Goal: Task Accomplishment & Management: Use online tool/utility

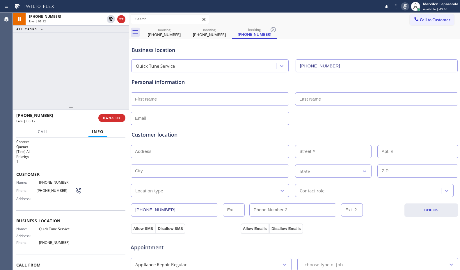
click at [379, 43] on div "Business location Quick Tune Service [PHONE_NUMBER]" at bounding box center [294, 56] width 328 height 32
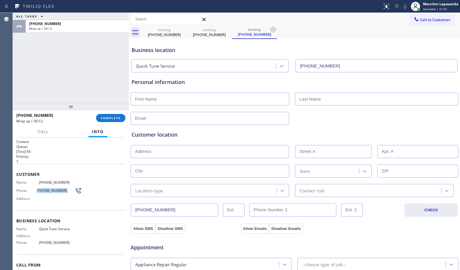
drag, startPoint x: 36, startPoint y: 189, endPoint x: 60, endPoint y: 190, distance: 23.3
click at [60, 190] on span "[PHONE_NUMBER]" at bounding box center [56, 191] width 38 height 4
click at [422, 22] on span "Call to Customer" at bounding box center [435, 19] width 31 height 5
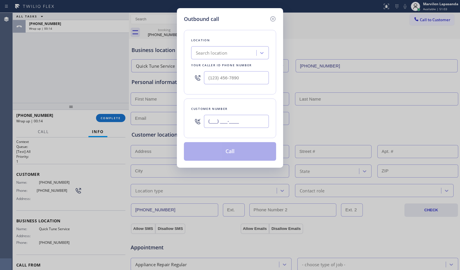
click at [224, 124] on input "(___) ___-____" at bounding box center [236, 121] width 65 height 13
paste input "502) 751-8516"
type input "[PHONE_NUMBER]"
click at [227, 79] on input "(___) ___-____" at bounding box center [236, 77] width 65 height 13
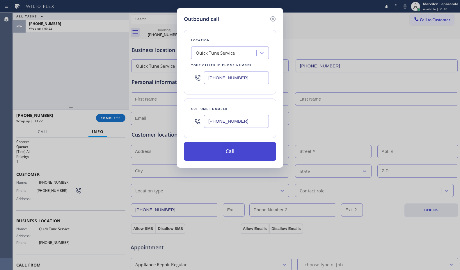
type input "[PHONE_NUMBER]"
click at [229, 155] on button "Call" at bounding box center [230, 151] width 92 height 19
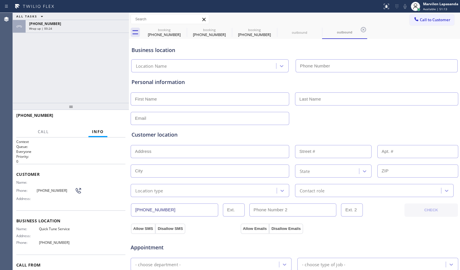
type input "[PHONE_NUMBER]"
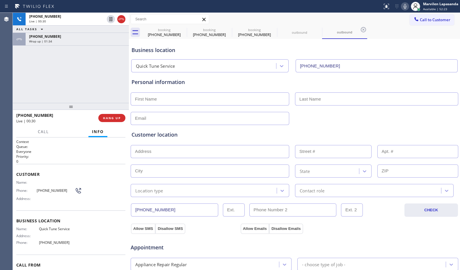
click at [168, 75] on div "Personal information" at bounding box center [294, 99] width 328 height 53
click at [167, 83] on div "Personal information" at bounding box center [295, 82] width 326 height 8
click at [141, 83] on div "Personal information" at bounding box center [295, 82] width 326 height 8
drag, startPoint x: 133, startPoint y: 83, endPoint x: 125, endPoint y: 84, distance: 7.9
click at [131, 83] on div "Personal information" at bounding box center [294, 99] width 328 height 53
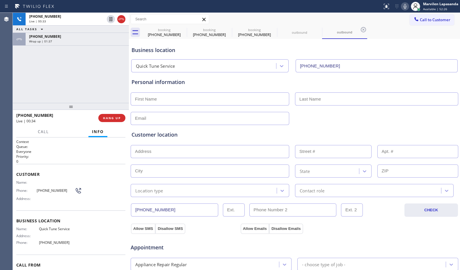
click at [123, 82] on div "[PHONE_NUMBER] Live | 00:33 ALL TASKS ALL TASKS ACTIVE TASKS TASKS IN WRAP UP […" at bounding box center [71, 58] width 116 height 90
click at [123, 80] on div "[PHONE_NUMBER] Live | 00:34 ALL TASKS ALL TASKS ACTIVE TASKS TASKS IN WRAP UP […" at bounding box center [71, 58] width 116 height 90
click at [125, 80] on div "[PHONE_NUMBER] Live | 00:35 ALL TASKS ALL TASKS ACTIVE TASKS TASKS IN WRAP UP […" at bounding box center [71, 58] width 116 height 90
click at [126, 81] on div "[PHONE_NUMBER] Live | 00:35 ALL TASKS ALL TASKS ACTIVE TASKS TASKS IN WRAP UP […" at bounding box center [71, 58] width 116 height 90
click at [126, 81] on div "[PHONE_NUMBER] Live | 00:39 ALL TASKS ALL TASKS ACTIVE TASKS TASKS IN WRAP UP […" at bounding box center [71, 58] width 116 height 90
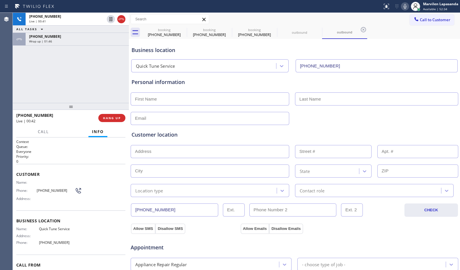
click at [126, 81] on div "[PHONE_NUMBER] Live | 00:41 ALL TASKS ALL TASKS ACTIVE TASKS TASKS IN WRAP UP […" at bounding box center [71, 58] width 116 height 90
click at [115, 81] on div "[PHONE_NUMBER] Live | 00:42 ALL TASKS ALL TASKS ACTIVE TASKS TASKS IN WRAP UP […" at bounding box center [71, 58] width 116 height 90
click at [129, 81] on div at bounding box center [129, 142] width 0 height 258
click at [122, 83] on div "[PHONE_NUMBER] Live | 00:43 ALL TASKS ALL TASKS ACTIVE TASKS TASKS IN WRAP UP […" at bounding box center [71, 58] width 116 height 90
click at [122, 83] on div "[PHONE_NUMBER] Live | 00:44 ALL TASKS ALL TASKS ACTIVE TASKS TASKS IN WRAP UP […" at bounding box center [71, 58] width 116 height 90
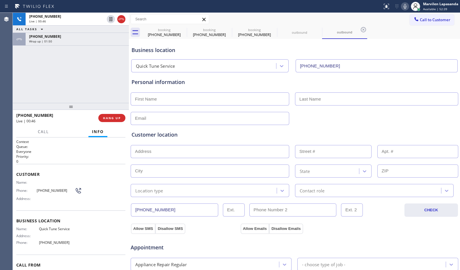
click at [125, 83] on div "[PHONE_NUMBER] Live | 00:46 ALL TASKS ALL TASKS ACTIVE TASKS TASKS IN WRAP UP […" at bounding box center [71, 58] width 116 height 90
click at [123, 83] on div "[PHONE_NUMBER] Live | 00:46 ALL TASKS ALL TASKS ACTIVE TASKS TASKS IN WRAP UP […" at bounding box center [71, 58] width 116 height 90
click at [121, 81] on div "[PHONE_NUMBER] Live | 00:47 ALL TASKS ALL TASKS ACTIVE TASKS TASKS IN WRAP UP […" at bounding box center [71, 58] width 116 height 90
click at [131, 84] on div "Personal information" at bounding box center [294, 99] width 328 height 53
click at [122, 84] on div "[PHONE_NUMBER] Live | 00:48 ALL TASKS ALL TASKS ACTIVE TASKS TASKS IN WRAP UP […" at bounding box center [71, 58] width 116 height 90
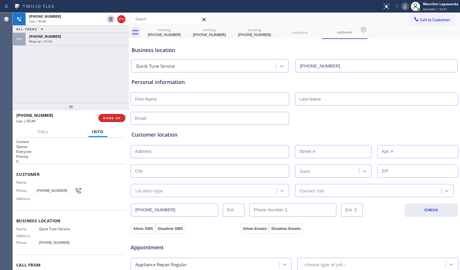
click at [125, 83] on div "[PHONE_NUMBER] Live | 00:48 ALL TASKS ALL TASKS ACTIVE TASKS TASKS IN WRAP UP […" at bounding box center [71, 58] width 116 height 90
click at [124, 82] on div "[PHONE_NUMBER] Live | 00:50 ALL TASKS ALL TASKS ACTIVE TASKS TASKS IN WRAP UP […" at bounding box center [71, 58] width 116 height 90
click at [124, 82] on div "[PHONE_NUMBER] Live | 00:51 ALL TASKS ALL TASKS ACTIVE TASKS TASKS IN WRAP UP […" at bounding box center [71, 58] width 116 height 90
click at [123, 82] on div "[PHONE_NUMBER] Live | 00:52 ALL TASKS ALL TASKS ACTIVE TASKS TASKS IN WRAP UP […" at bounding box center [71, 58] width 116 height 90
click at [111, 97] on div "[PHONE_NUMBER] Live | 00:53 ALL TASKS ALL TASKS ACTIVE TASKS TASKS IN WRAP UP […" at bounding box center [71, 58] width 116 height 90
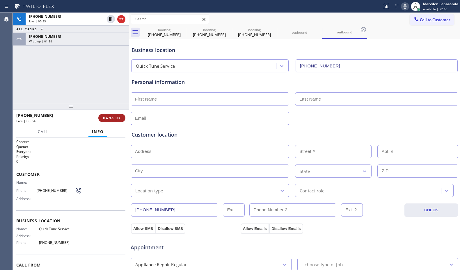
click at [109, 116] on span "HANG UP" at bounding box center [112, 118] width 18 height 4
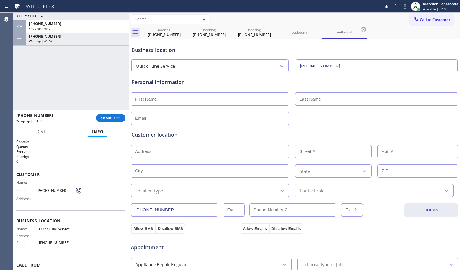
click at [168, 103] on input "text" at bounding box center [210, 99] width 159 height 13
type input "[PERSON_NAME]"
type input "..."
type input "[EMAIL_ADDRESS][DOMAIN_NAME]"
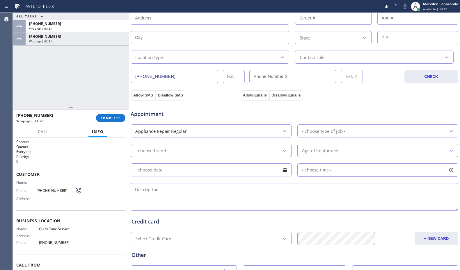
scroll to position [146, 0]
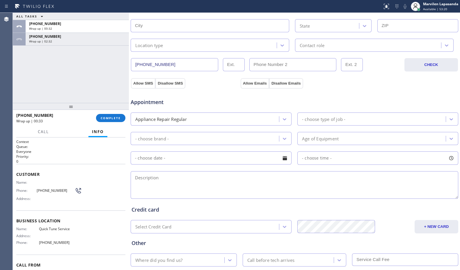
click at [160, 183] on textarea at bounding box center [295, 185] width 328 height 28
paste textarea "GE/ FS Fridge/ It is not cooling properly/ 5 yrs/ House-HO/ [STREET_ADDRESS]/ Q…"
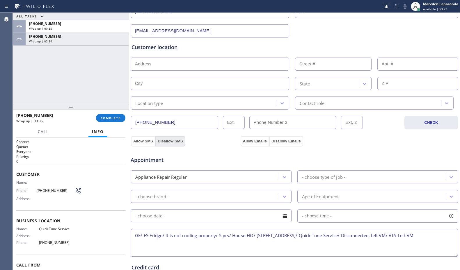
scroll to position [87, 0]
drag, startPoint x: 257, startPoint y: 235, endPoint x: 343, endPoint y: 238, distance: 86.8
click at [343, 238] on textarea "GE/ FS Fridge/ It is not cooling properly/ 5 yrs/ House-HO/ [STREET_ADDRESS]/ Q…" at bounding box center [295, 244] width 328 height 28
type textarea "GE/ FS Fridge/ It is not cooling properly/ 5 yrs/ House-HO/ [STREET_ADDRESS]/ Q…"
click at [156, 67] on input "text" at bounding box center [210, 64] width 159 height 13
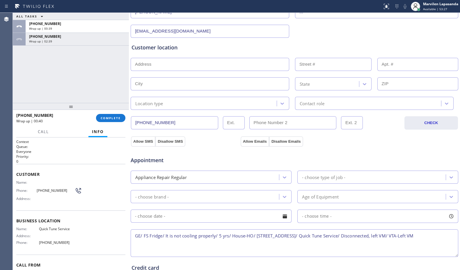
paste input "[STREET_ADDRESS]"
type input "[STREET_ADDRESS]"
type input "7537"
type input "[PERSON_NAME]"
type input "85298"
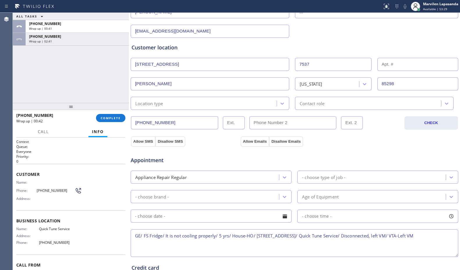
click at [159, 106] on div "Location type" at bounding box center [149, 103] width 28 height 7
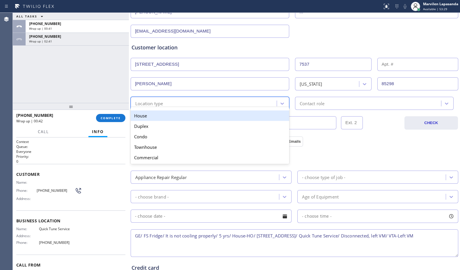
click at [154, 117] on div "House" at bounding box center [210, 116] width 159 height 10
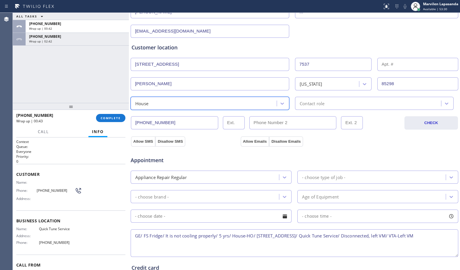
click at [308, 107] on div "Contact role" at bounding box center [374, 103] width 159 height 13
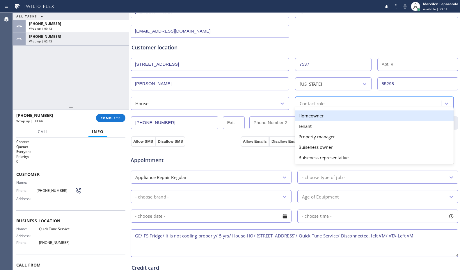
click at [307, 119] on div "Homeowner" at bounding box center [374, 116] width 159 height 10
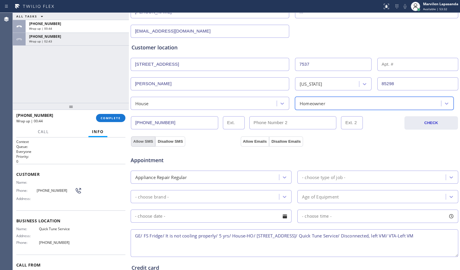
click at [145, 141] on button "Allow SMS" at bounding box center [143, 142] width 24 height 10
click at [257, 143] on button "Allow Emails" at bounding box center [255, 142] width 29 height 10
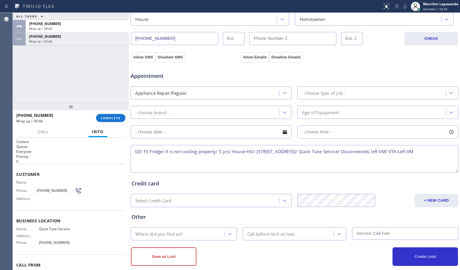
scroll to position [175, 0]
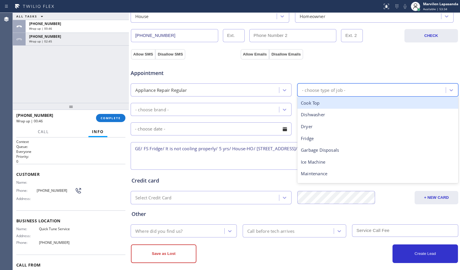
click at [307, 96] on div "- choose type of job -" at bounding box center [378, 90] width 161 height 13
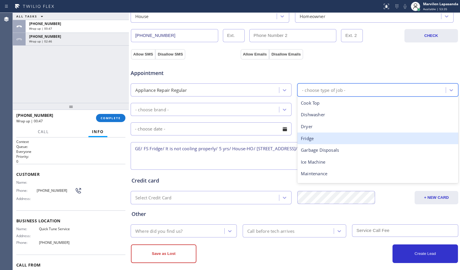
click at [312, 135] on div "Fridge" at bounding box center [378, 139] width 161 height 12
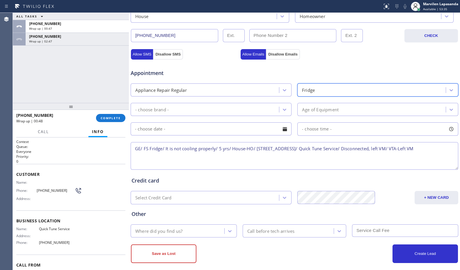
click at [174, 108] on div "- choose brand -" at bounding box center [205, 110] width 147 height 10
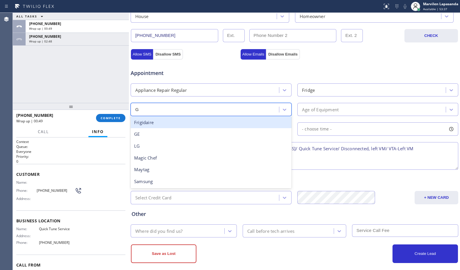
type input "GE"
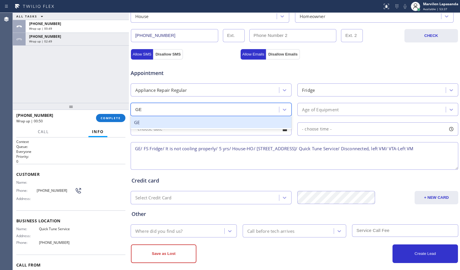
drag, startPoint x: 167, startPoint y: 123, endPoint x: 172, endPoint y: 123, distance: 4.9
click at [167, 123] on div "GE" at bounding box center [211, 123] width 161 height 12
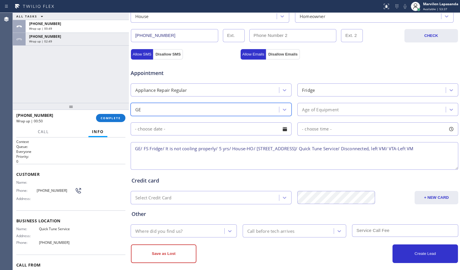
click at [319, 110] on div "Age of Equipment" at bounding box center [320, 109] width 37 height 7
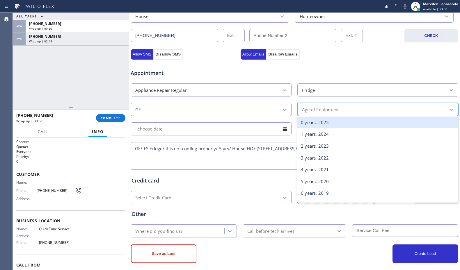
type input "5"
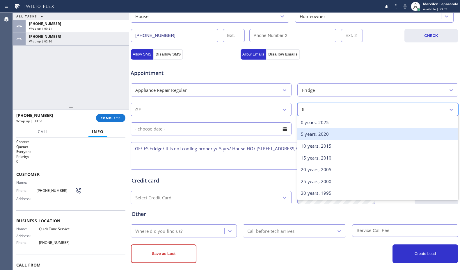
click at [315, 130] on div "5 years, 2020" at bounding box center [378, 134] width 161 height 12
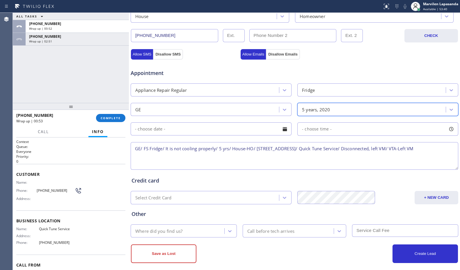
click at [171, 233] on div "Where did you find us?" at bounding box center [158, 231] width 47 height 7
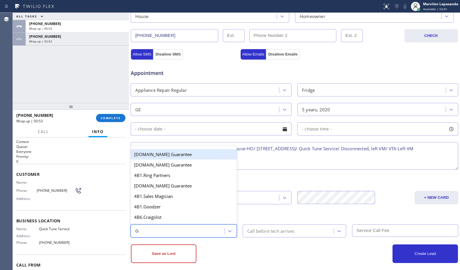
type input "GO"
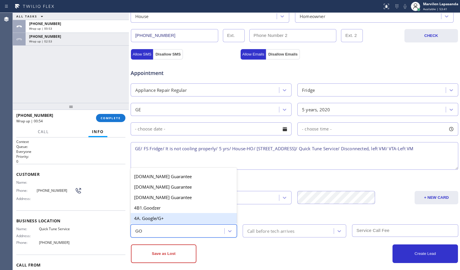
click at [164, 215] on div "4A. Google/G+" at bounding box center [184, 218] width 106 height 10
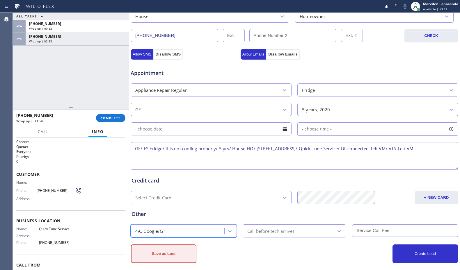
click at [171, 258] on button "Save as Lost" at bounding box center [164, 254] width 66 height 19
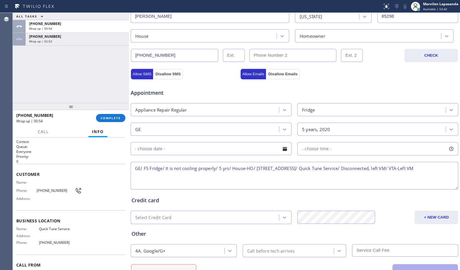
scroll to position [194, 0]
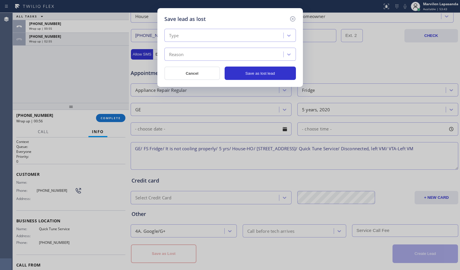
click at [178, 36] on div "Type" at bounding box center [174, 35] width 10 height 7
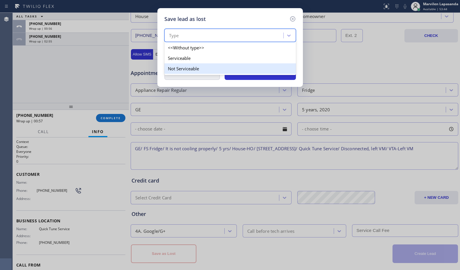
click at [175, 70] on div "Not Serviceable" at bounding box center [231, 68] width 132 height 10
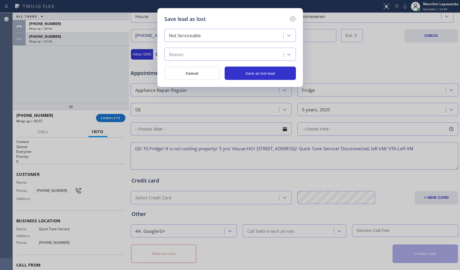
click at [172, 56] on div "Reason" at bounding box center [176, 54] width 15 height 7
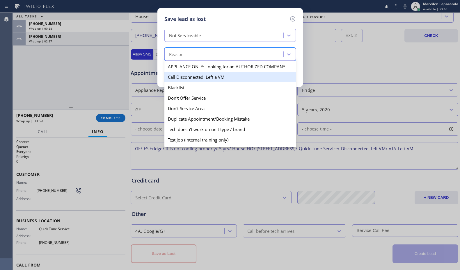
click at [184, 78] on div "Call Disconnected. Left a VM" at bounding box center [231, 77] width 132 height 10
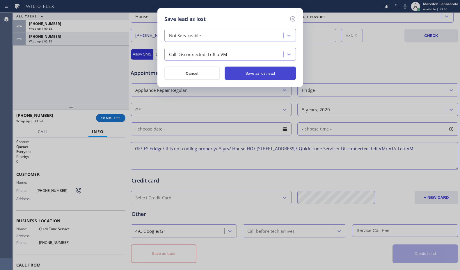
click at [279, 73] on button "Save as lost lead" at bounding box center [260, 73] width 71 height 13
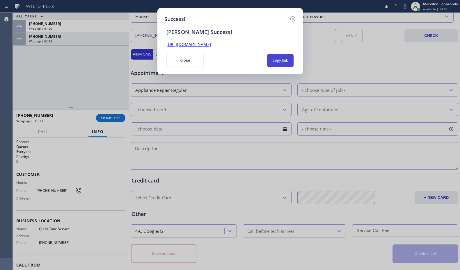
click at [278, 63] on button "copy link" at bounding box center [280, 60] width 27 height 13
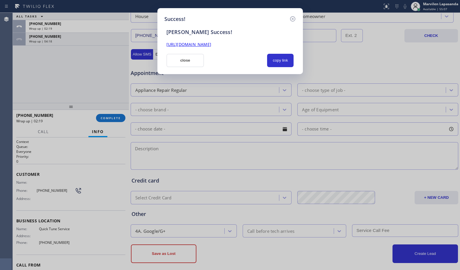
click at [206, 14] on div "Success! [PERSON_NAME] Success! [URL][DOMAIN_NAME] close copy link" at bounding box center [231, 41] width 146 height 66
click at [280, 59] on button "copy link" at bounding box center [280, 60] width 27 height 13
click at [220, 9] on div "Success! [PERSON_NAME] Success! [URL][DOMAIN_NAME] close copy link" at bounding box center [231, 41] width 146 height 66
click at [173, 60] on button "close" at bounding box center [186, 60] width 38 height 13
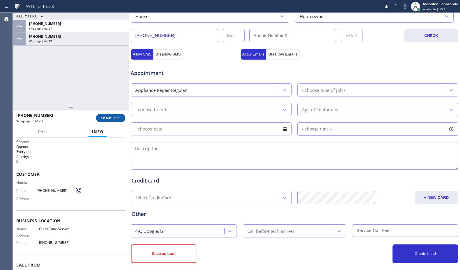
click at [112, 120] on span "COMPLETE" at bounding box center [111, 118] width 20 height 4
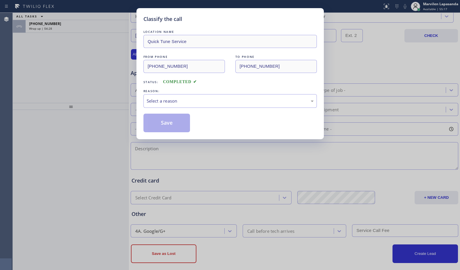
click at [172, 104] on div "Select a reason" at bounding box center [230, 101] width 167 height 7
click at [160, 126] on button "Save" at bounding box center [167, 123] width 47 height 19
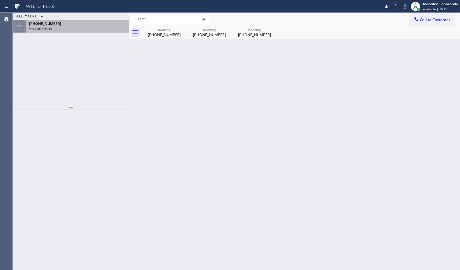
click at [90, 29] on div "Wrap up | 04:30" at bounding box center [77, 28] width 96 height 4
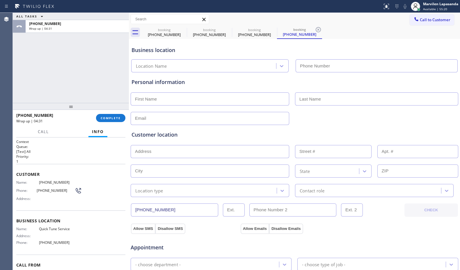
type input "[PHONE_NUMBER]"
click at [109, 116] on span "COMPLETE" at bounding box center [111, 118] width 20 height 4
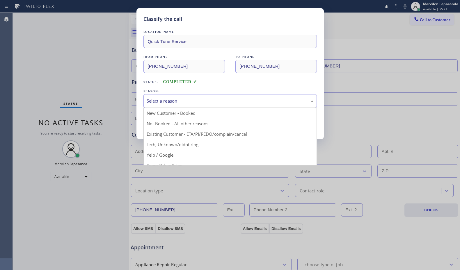
click at [159, 103] on div "Select a reason" at bounding box center [230, 101] width 167 height 7
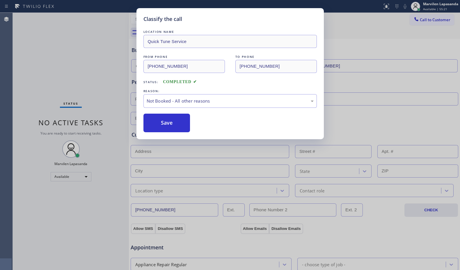
click at [154, 124] on button "Save" at bounding box center [167, 123] width 47 height 19
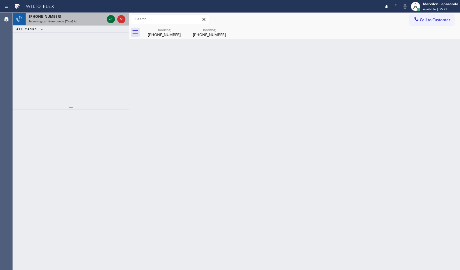
click at [111, 18] on icon at bounding box center [110, 19] width 7 height 7
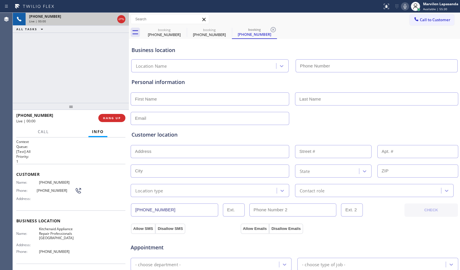
type input "[PHONE_NUMBER]"
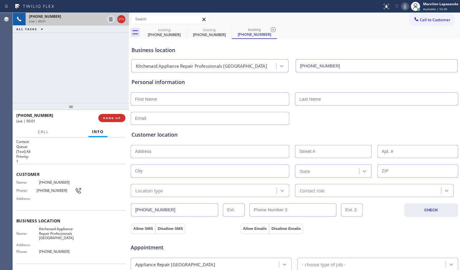
click at [31, 67] on div "[PHONE_NUMBER] Live | 00:01 ALL TASKS ALL TASKS ACTIVE TASKS TASKS IN WRAP UP" at bounding box center [71, 58] width 116 height 90
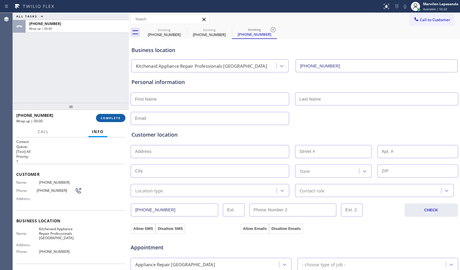
click at [106, 119] on span "COMPLETE" at bounding box center [111, 118] width 20 height 4
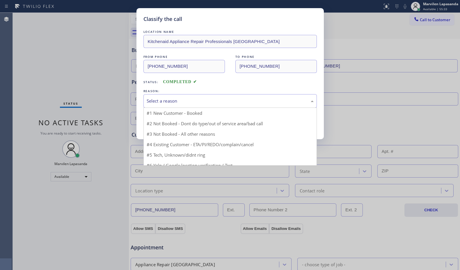
click at [158, 102] on div "Select a reason" at bounding box center [230, 101] width 167 height 7
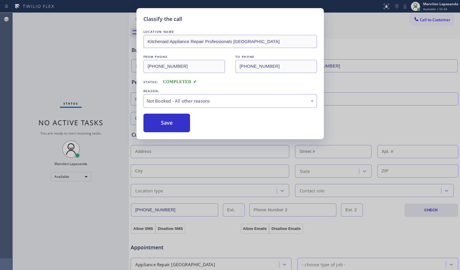
click at [158, 128] on button "Save" at bounding box center [167, 123] width 47 height 19
click at [89, 33] on div "Status No active tasks You are ready to start receiving tasks. Marvilen Lapasan…" at bounding box center [71, 142] width 116 height 258
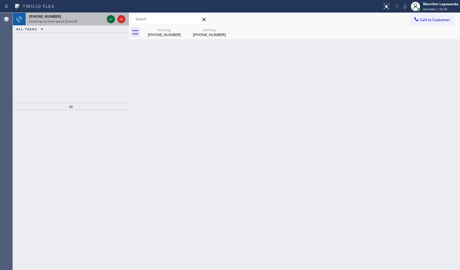
click at [109, 20] on icon at bounding box center [110, 19] width 7 height 7
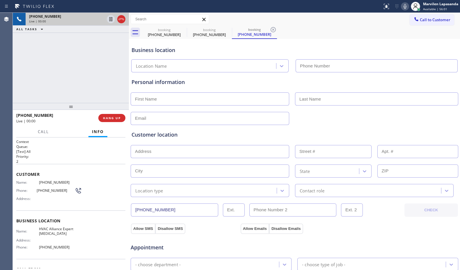
type input "[PHONE_NUMBER]"
click at [91, 196] on div "Name: [PHONE_NUMBER] Phone: [PHONE_NUMBER] Address:" at bounding box center [70, 192] width 109 height 23
click at [90, 195] on div "Name: [PHONE_NUMBER] Phone: [PHONE_NUMBER] Address:" at bounding box center [70, 192] width 109 height 23
click at [402, 6] on icon at bounding box center [405, 6] width 7 height 7
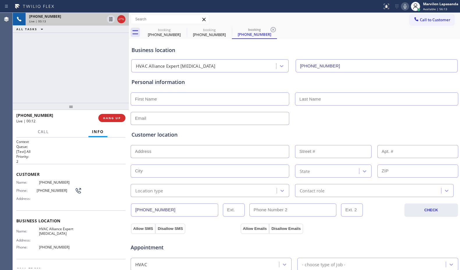
click at [84, 77] on div "[PHONE_NUMBER] Live | 00:13 ALL TASKS ALL TASKS ACTIVE TASKS TASKS IN WRAP UP" at bounding box center [71, 58] width 116 height 90
click at [84, 77] on div "[PHONE_NUMBER] Live | 00:14 ALL TASKS ALL TASKS ACTIVE TASKS TASKS IN WRAP UP" at bounding box center [71, 58] width 116 height 90
click at [110, 119] on span "HANG UP" at bounding box center [112, 118] width 18 height 4
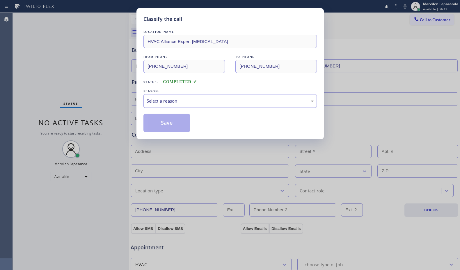
drag, startPoint x: 156, startPoint y: 100, endPoint x: 157, endPoint y: 106, distance: 6.2
click at [157, 100] on div "Select a reason" at bounding box center [230, 101] width 167 height 7
click at [153, 125] on button "Save" at bounding box center [167, 123] width 47 height 19
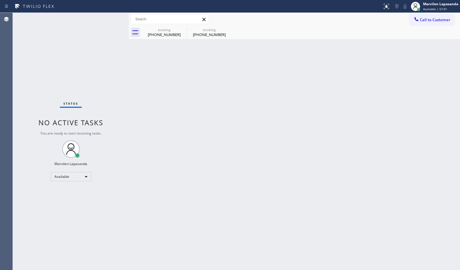
click at [109, 17] on div "Status No active tasks You are ready to start receiving tasks. Marvilen Lapasan…" at bounding box center [71, 142] width 116 height 258
click at [112, 21] on div "Status No active tasks You are ready to start receiving tasks. Marvilen Lapasan…" at bounding box center [71, 142] width 116 height 258
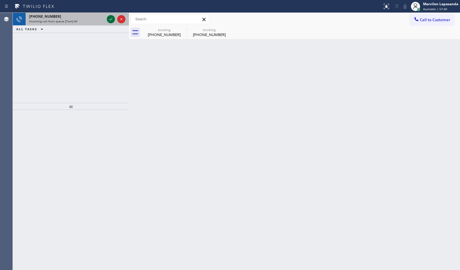
click at [107, 20] on div at bounding box center [111, 19] width 8 height 7
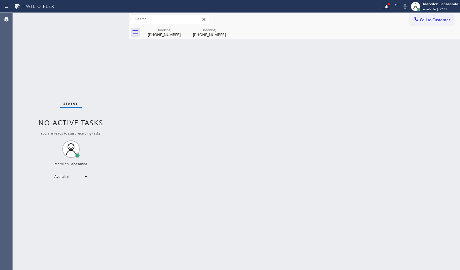
click at [109, 17] on div "Status No active tasks You are ready to start receiving tasks. Marvilen Lapasan…" at bounding box center [71, 142] width 116 height 258
click at [182, 31] on icon at bounding box center [183, 29] width 7 height 7
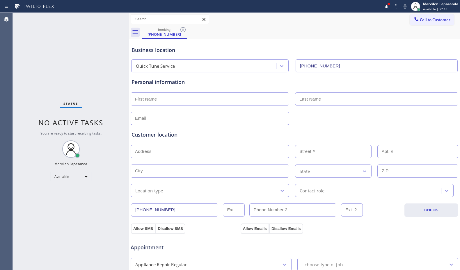
click at [182, 31] on icon at bounding box center [183, 29] width 7 height 7
click at [182, 31] on div "booking [PHONE_NUMBER]" at bounding box center [301, 32] width 319 height 13
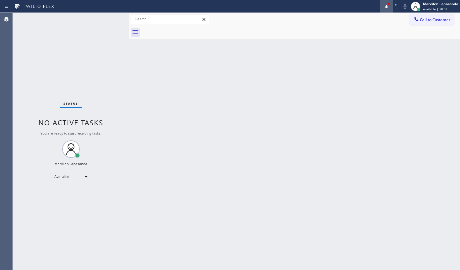
click at [385, 8] on icon at bounding box center [386, 6] width 5 height 5
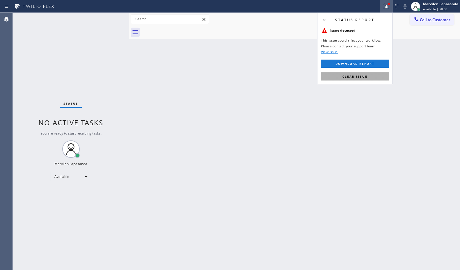
click at [360, 74] on button "Clear issue" at bounding box center [355, 77] width 68 height 8
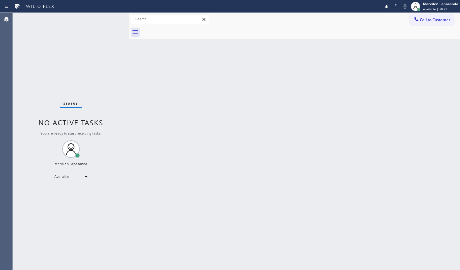
click at [100, 20] on div "Status No active tasks You are ready to start receiving tasks. Marvilen Lapasan…" at bounding box center [71, 142] width 116 height 258
click at [108, 19] on div "Status No active tasks You are ready to start receiving tasks. Marvilen Lapasan…" at bounding box center [71, 142] width 116 height 258
click at [110, 19] on div "Status No active tasks You are ready to start receiving tasks. Marvilen Lapasan…" at bounding box center [71, 142] width 116 height 258
click at [110, 16] on div "Status No active tasks You are ready to start receiving tasks. Marvilen Lapasan…" at bounding box center [71, 142] width 116 height 258
click at [163, 71] on div "Back to Dashboard Change Sender ID Customers Technicians Select a contact Outbo…" at bounding box center [294, 142] width 331 height 258
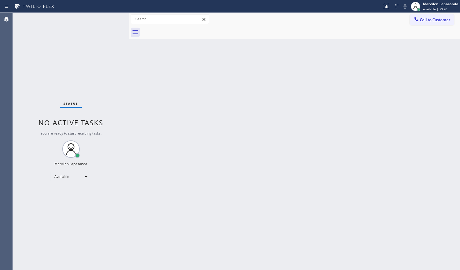
click at [105, 20] on div "Status No active tasks You are ready to start receiving tasks. Marvilen Lapasan…" at bounding box center [71, 142] width 116 height 258
click at [108, 18] on div "Status No active tasks You are ready to start receiving tasks. Marvilen Lapasan…" at bounding box center [71, 142] width 116 height 258
click at [110, 17] on div "Status No active tasks You are ready to start receiving tasks. Marvilen Lapasan…" at bounding box center [71, 142] width 116 height 258
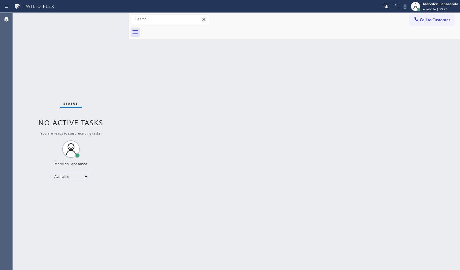
click at [110, 17] on div "Status No active tasks You are ready to start receiving tasks. Marvilen Lapasan…" at bounding box center [71, 142] width 116 height 258
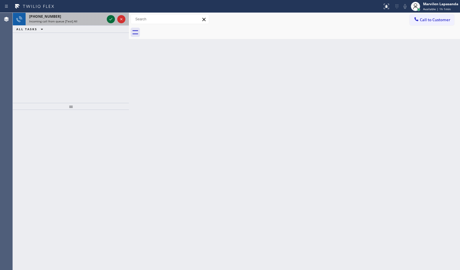
click at [110, 17] on icon at bounding box center [110, 19] width 7 height 7
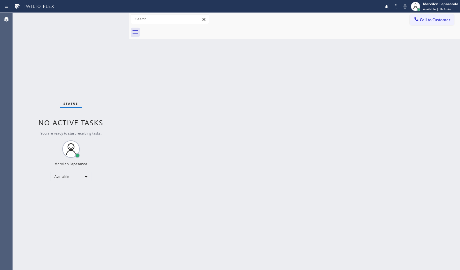
click at [110, 17] on div "Status No active tasks You are ready to start receiving tasks. Marvilen Lapasan…" at bounding box center [71, 142] width 116 height 258
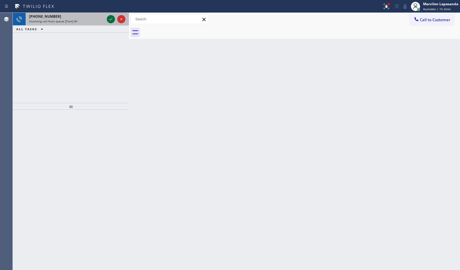
click at [110, 17] on icon at bounding box center [110, 19] width 7 height 7
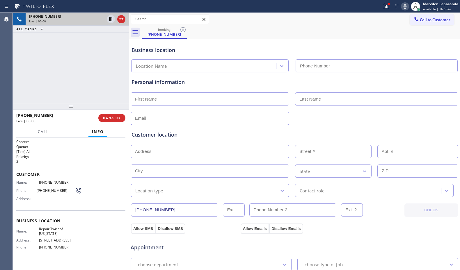
type input "[PHONE_NUMBER]"
click at [24, 194] on div "Phone: [PHONE_NUMBER]" at bounding box center [49, 191] width 66 height 7
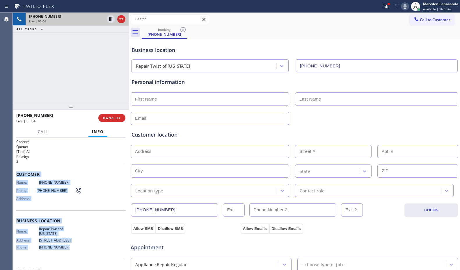
drag, startPoint x: 15, startPoint y: 172, endPoint x: 65, endPoint y: 247, distance: 90.0
click at [65, 247] on div "Context Queue: [Test] All Priority: 2 Customer Name: [PHONE_NUMBER] Phone: [PHO…" at bounding box center [71, 204] width 116 height 133
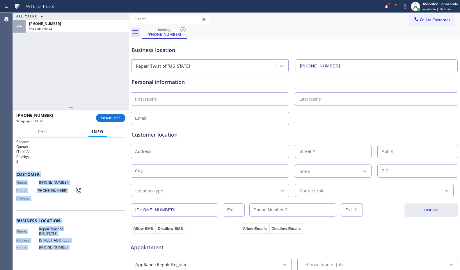
click at [68, 199] on div "Address:" at bounding box center [49, 199] width 66 height 4
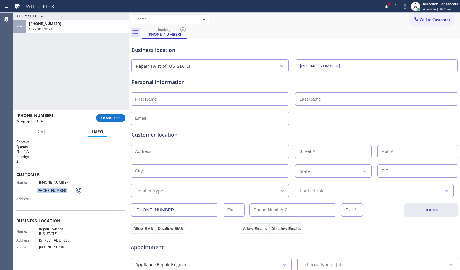
drag, startPoint x: 35, startPoint y: 191, endPoint x: 61, endPoint y: 191, distance: 25.9
click at [61, 191] on div "Phone: [PHONE_NUMBER]" at bounding box center [49, 191] width 66 height 7
click at [353, 44] on div "Business location Repair Twist of [US_STATE] [PHONE_NUMBER]" at bounding box center [294, 56] width 328 height 32
click at [385, 6] on icon at bounding box center [386, 6] width 7 height 7
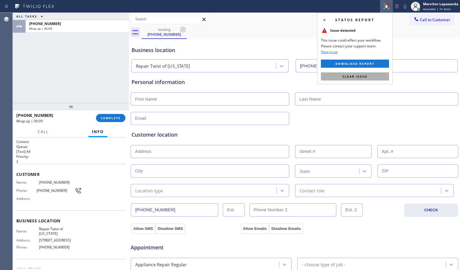
click at [357, 75] on span "Clear issue" at bounding box center [355, 77] width 25 height 4
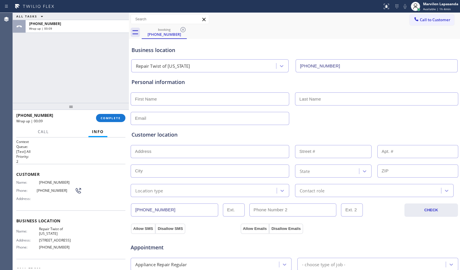
click at [357, 74] on div "Personal information" at bounding box center [294, 99] width 328 height 53
click at [422, 21] on span "Call to Customer" at bounding box center [435, 19] width 31 height 5
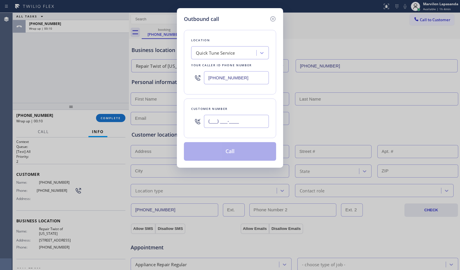
click at [252, 121] on input "(___) ___-____" at bounding box center [236, 121] width 65 height 13
paste input "347) 831-8341"
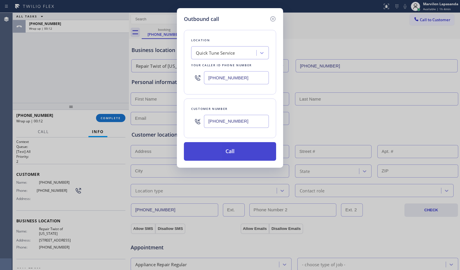
type input "[PHONE_NUMBER]"
click at [235, 159] on button "Call" at bounding box center [230, 151] width 92 height 19
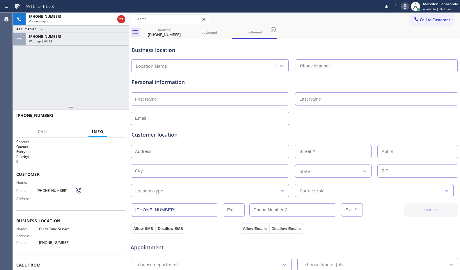
type input "[PHONE_NUMBER]"
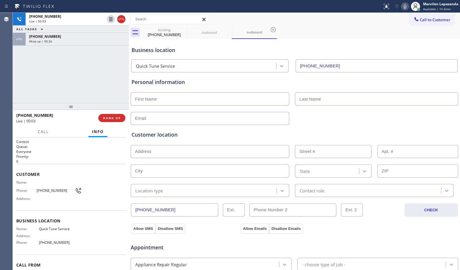
click at [215, 49] on div "Business location" at bounding box center [295, 50] width 326 height 8
click at [147, 51] on div "Business location" at bounding box center [295, 50] width 326 height 8
click at [112, 121] on button "HANG UP" at bounding box center [111, 118] width 27 height 8
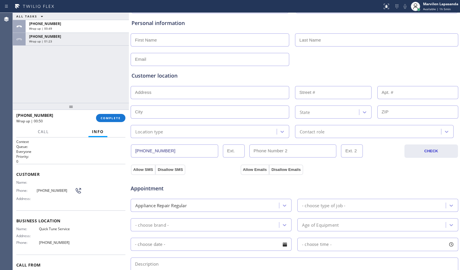
scroll to position [146, 0]
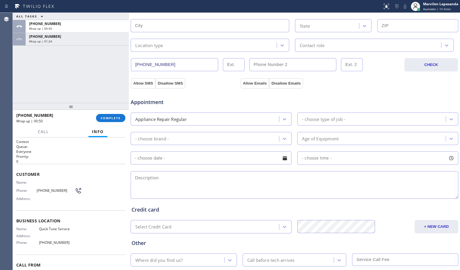
click at [166, 185] on textarea at bounding box center [295, 185] width 328 height 28
paste textarea "Unknown/ Dishwasher/ It is not draining/ House/ 11411/ Repair Twist of [US_STAT…"
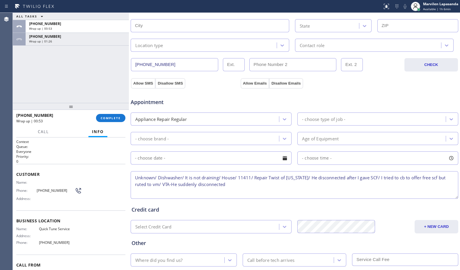
click at [138, 185] on textarea "Unknown/ Dishwasher/ It is not draining/ House/ 11411/ Repair Twist of [US_STAT…" at bounding box center [295, 185] width 328 height 28
type textarea "Unknown/ Dishwasher/ It is not draining/ House/ 11411/ Repair Twist of [US_STAT…"
click at [331, 121] on div "- choose type of job -" at bounding box center [323, 119] width 43 height 7
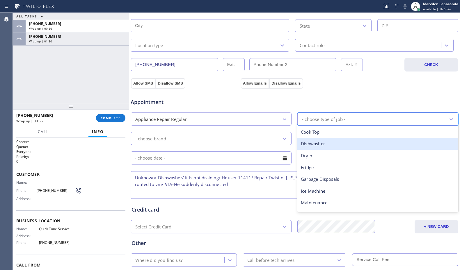
click at [321, 142] on div "Dishwasher" at bounding box center [378, 144] width 161 height 12
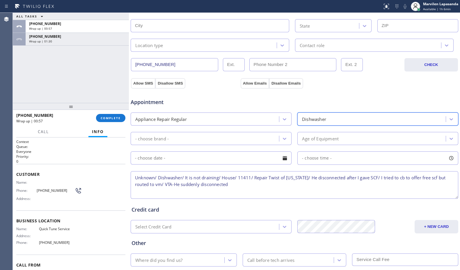
click at [208, 134] on div "- choose brand -" at bounding box center [205, 139] width 147 height 10
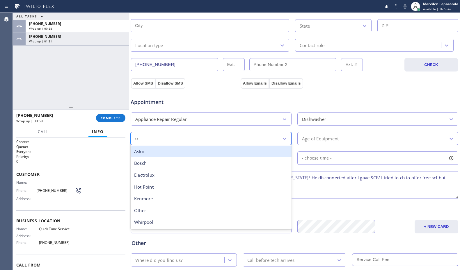
type input "ot"
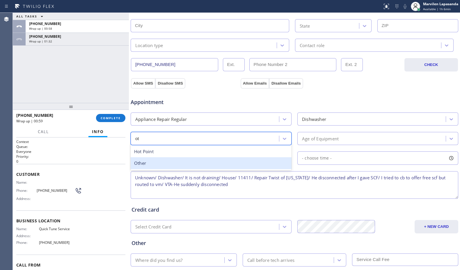
click at [185, 161] on div "Other" at bounding box center [211, 164] width 161 height 12
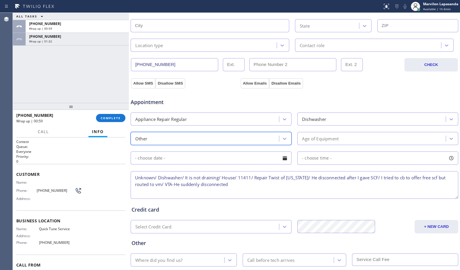
click at [306, 140] on div "Age of Equipment" at bounding box center [320, 138] width 37 height 7
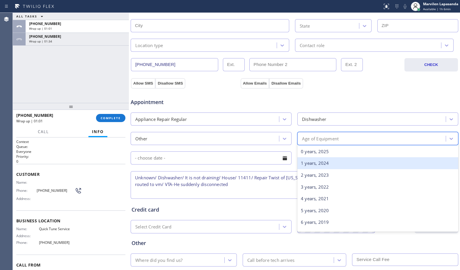
click at [308, 163] on div "1 years, 2024" at bounding box center [378, 164] width 161 height 12
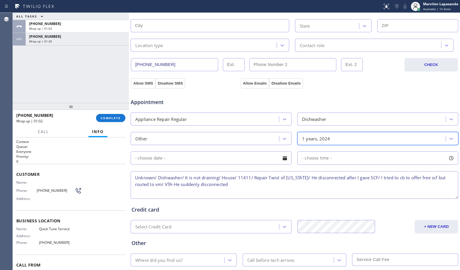
scroll to position [29, 0]
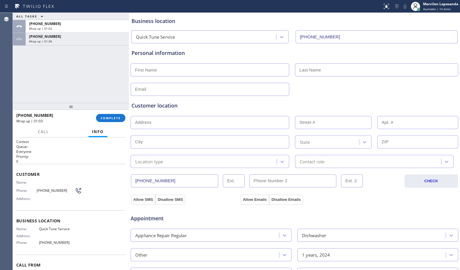
click at [159, 70] on input "text" at bounding box center [210, 69] width 159 height 13
type input "Mr"
type input "..."
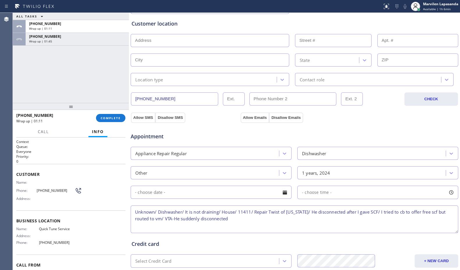
scroll to position [87, 0]
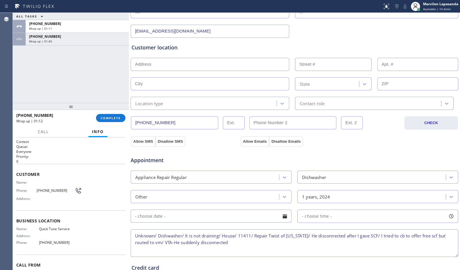
type input "[EMAIL_ADDRESS][DOMAIN_NAME]"
click at [145, 61] on input "text" at bounding box center [210, 64] width 159 height 13
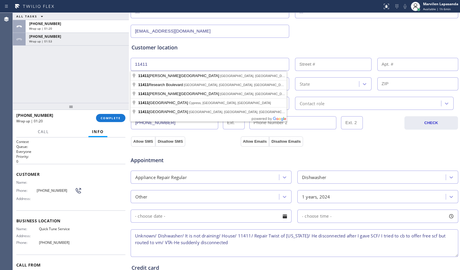
drag, startPoint x: 160, startPoint y: 63, endPoint x: 127, endPoint y: 62, distance: 32.9
click at [127, 62] on div "ALL TASKS ALL TASKS ACTIVE TASKS TASKS IN WRAP UP [PHONE_NUMBER] Wrap up | 01:2…" at bounding box center [237, 142] width 448 height 258
click at [176, 66] on input "11411" at bounding box center [210, 64] width 159 height 13
type input "11411"
click at [341, 52] on div "Customer location >> ADD NEW ADDRESS << + NEW ADDRESS 11411 State Location type…" at bounding box center [295, 77] width 326 height 66
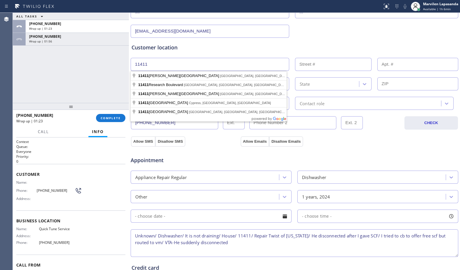
drag, startPoint x: 198, startPoint y: 63, endPoint x: 132, endPoint y: 63, distance: 65.8
click at [132, 63] on input "11411" at bounding box center [210, 64] width 159 height 13
click at [388, 86] on input "text" at bounding box center [418, 83] width 81 height 13
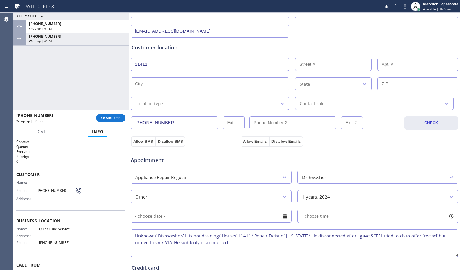
paste input "11411"
type input "11411"
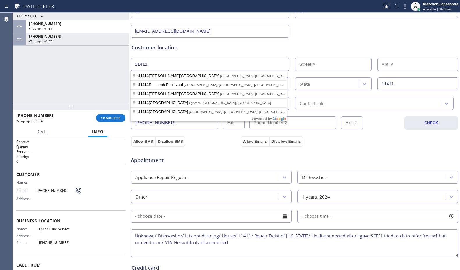
drag, startPoint x: 179, startPoint y: 64, endPoint x: 115, endPoint y: 64, distance: 64.3
click at [115, 64] on div "ALL TASKS ALL TASKS ACTIVE TASKS TASKS IN WRAP UP [PHONE_NUMBER] Wrap up | 01:3…" at bounding box center [237, 142] width 448 height 258
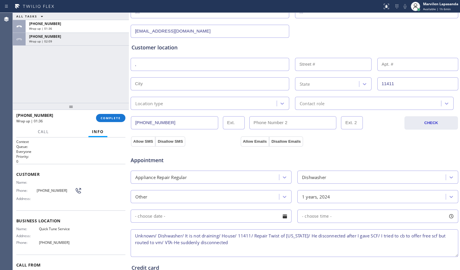
type input ","
click at [310, 64] on input "text" at bounding box center [333, 64] width 77 height 13
type input ","
click at [223, 84] on input "text" at bounding box center [210, 83] width 159 height 13
type input "[US_STATE]"
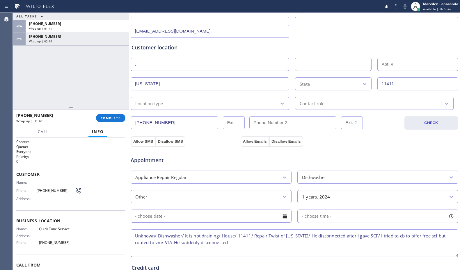
click at [309, 86] on div "State" at bounding box center [328, 84] width 62 height 10
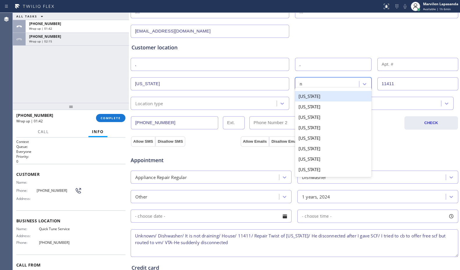
type input "ny"
click at [308, 95] on div "[US_STATE]" at bounding box center [333, 96] width 77 height 10
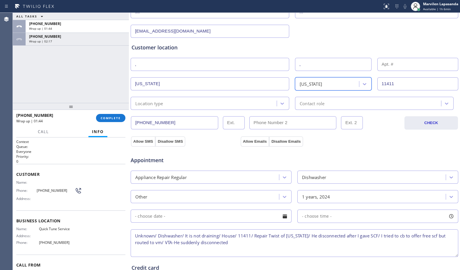
click at [193, 109] on div "Location type" at bounding box center [210, 103] width 159 height 13
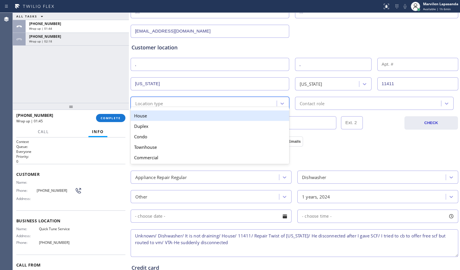
click at [171, 120] on div "House" at bounding box center [210, 116] width 159 height 10
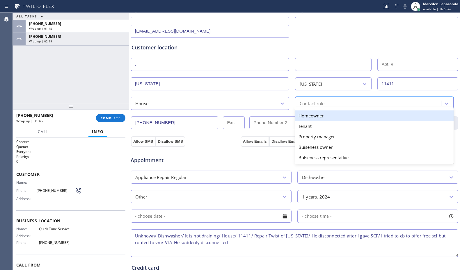
click at [332, 105] on div "Contact role" at bounding box center [369, 103] width 144 height 10
click at [313, 116] on div "Homeowner" at bounding box center [374, 116] width 159 height 10
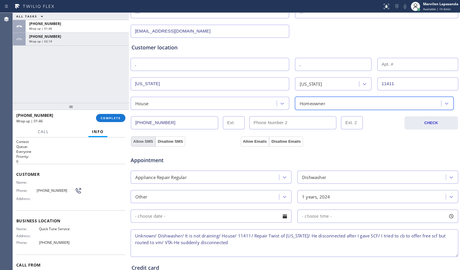
click at [140, 139] on button "Allow SMS" at bounding box center [143, 142] width 24 height 10
click at [254, 144] on button "Allow Emails" at bounding box center [255, 142] width 29 height 10
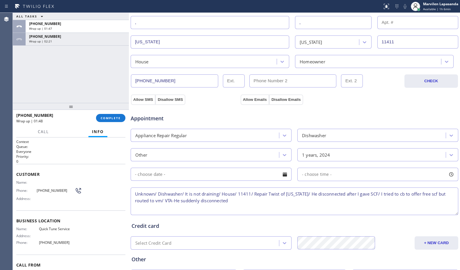
scroll to position [181, 0]
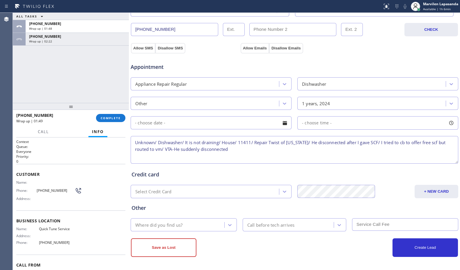
click at [174, 223] on div "Where did you find us?" at bounding box center [158, 225] width 47 height 7
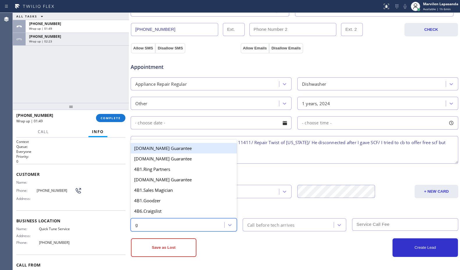
type input "go"
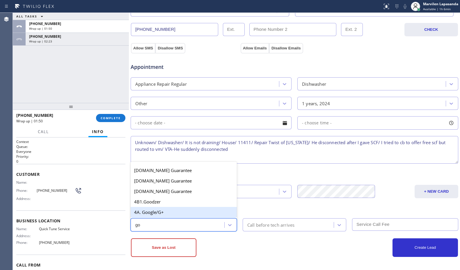
click at [172, 210] on div "4A. Google/G+" at bounding box center [184, 212] width 106 height 10
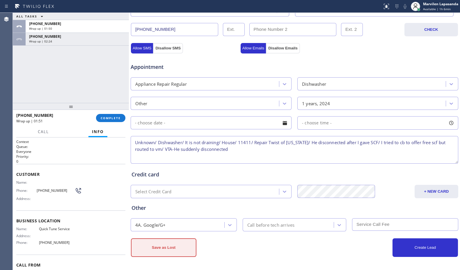
click at [158, 256] on button "Save as Lost" at bounding box center [164, 248] width 66 height 19
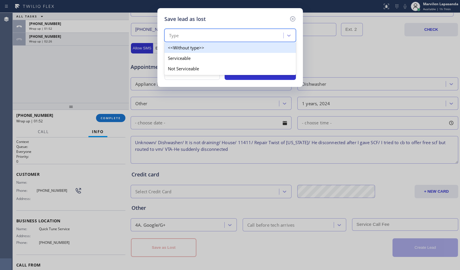
click at [178, 37] on div "Type" at bounding box center [174, 35] width 10 height 7
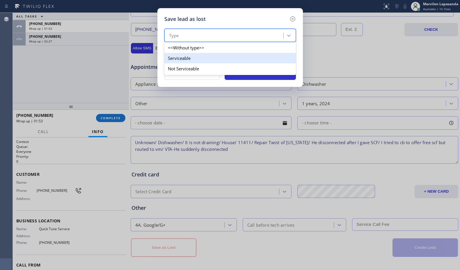
click at [182, 60] on div "Serviceable" at bounding box center [231, 58] width 132 height 10
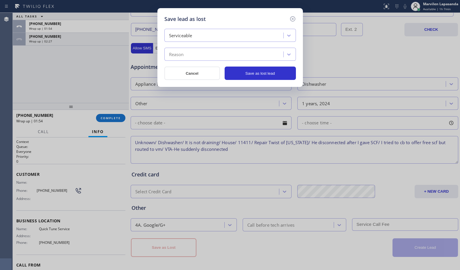
click at [181, 56] on div "Reason" at bounding box center [176, 54] width 15 height 7
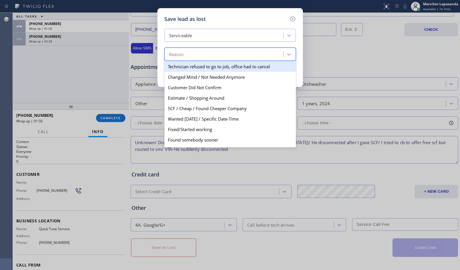
click at [181, 38] on div "Serviceable" at bounding box center [180, 35] width 23 height 7
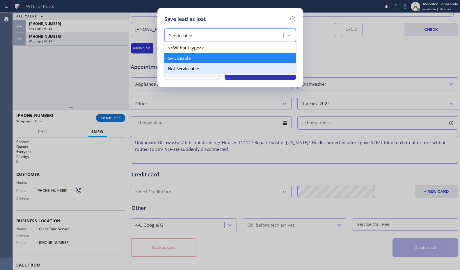
click at [182, 69] on div "Not Serviceable" at bounding box center [231, 68] width 132 height 10
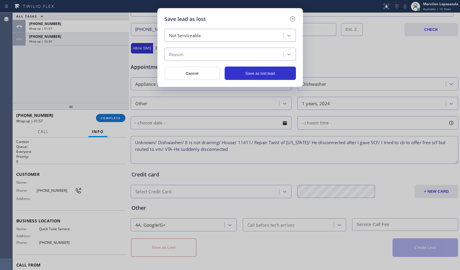
click at [181, 57] on div "Reason" at bounding box center [176, 54] width 15 height 7
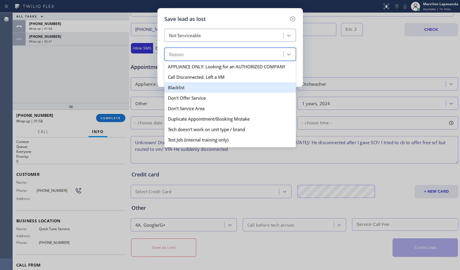
click at [183, 83] on div "Blacklist" at bounding box center [231, 87] width 132 height 10
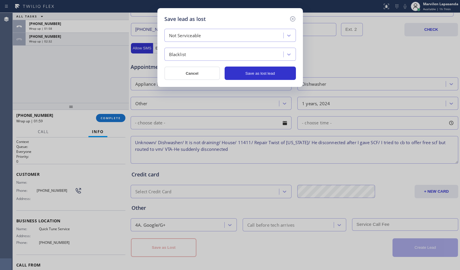
click at [179, 50] on div "Blacklist" at bounding box center [224, 54] width 117 height 10
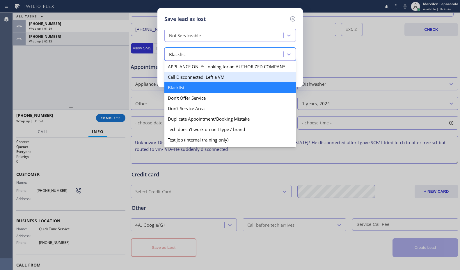
click at [187, 80] on div "Call Disconnected. Left a VM" at bounding box center [231, 77] width 132 height 10
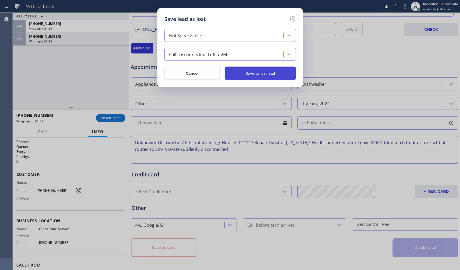
click at [267, 68] on button "Save as lost lead" at bounding box center [260, 73] width 71 height 13
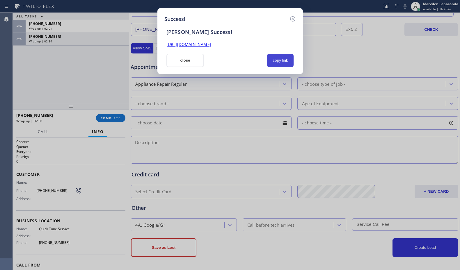
click at [279, 63] on button "copy link" at bounding box center [280, 60] width 27 height 13
click at [197, 15] on div "Success! [PERSON_NAME] Success! [URL][DOMAIN_NAME] close copy link" at bounding box center [231, 41] width 146 height 66
click at [189, 60] on button "close" at bounding box center [186, 60] width 38 height 13
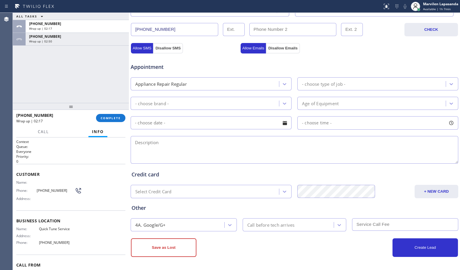
click at [109, 124] on div "[PHONE_NUMBER] Wrap up | 02:17 COMPLETE" at bounding box center [70, 118] width 109 height 15
click at [109, 121] on button "COMPLETE" at bounding box center [110, 118] width 29 height 8
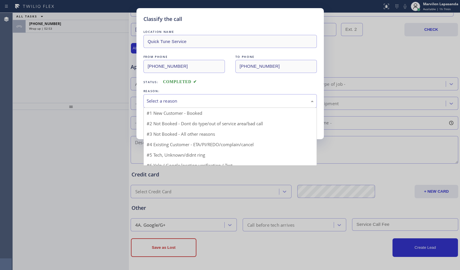
click at [171, 102] on div "Select a reason" at bounding box center [230, 101] width 167 height 7
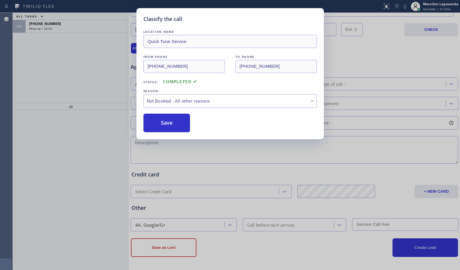
click at [159, 120] on button "Save" at bounding box center [167, 123] width 47 height 19
click at [84, 49] on div "Classify the call LOCATION NAME Quick Tune Service FROM PHONE [PHONE_NUMBER] TO…" at bounding box center [230, 135] width 460 height 270
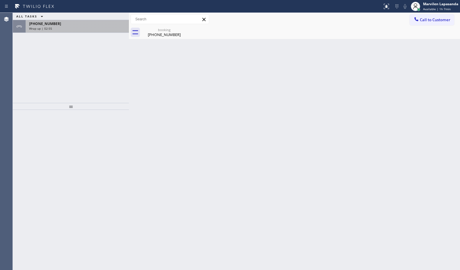
click at [83, 27] on div "Wrap up | 02:55" at bounding box center [77, 28] width 96 height 4
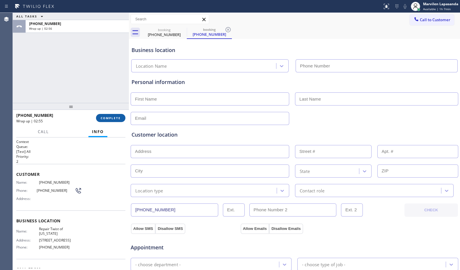
click at [110, 118] on span "COMPLETE" at bounding box center [111, 118] width 20 height 4
type input "[PHONE_NUMBER]"
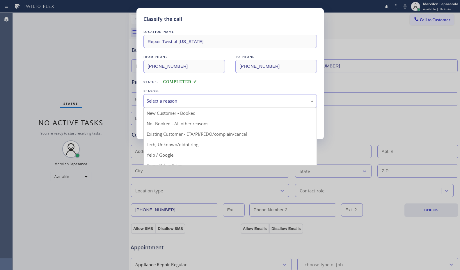
click at [169, 101] on div "Select a reason" at bounding box center [230, 101] width 167 height 7
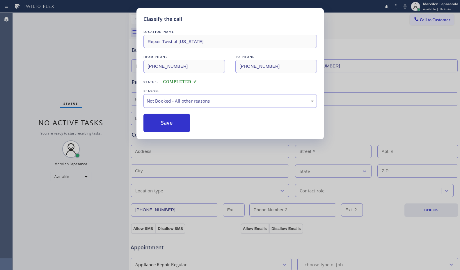
click at [161, 123] on button "Save" at bounding box center [167, 123] width 47 height 19
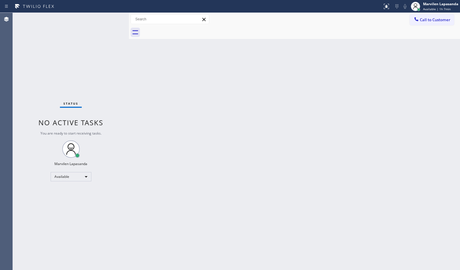
click at [115, 36] on div "Status No active tasks You are ready to start receiving tasks. Marvilen Lapasan…" at bounding box center [71, 142] width 116 height 258
click at [110, 18] on div "Status No active tasks You are ready to start receiving tasks. Marvilen Lapasan…" at bounding box center [71, 142] width 116 height 258
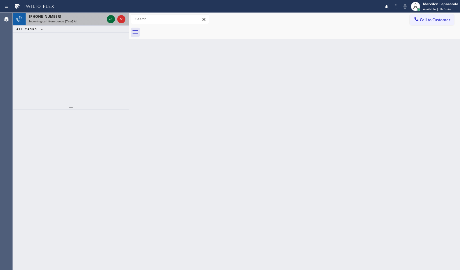
click at [110, 18] on icon at bounding box center [110, 19] width 7 height 7
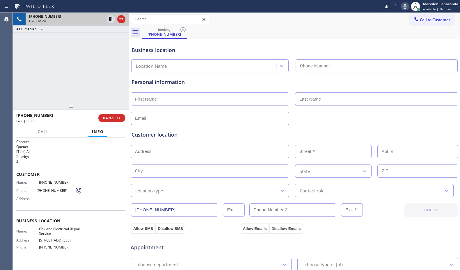
type input "[PHONE_NUMBER]"
click at [29, 205] on div "Customer Name: [PHONE_NUMBER] Phone: [PHONE_NUMBER] Address:" at bounding box center [70, 187] width 109 height 47
click at [20, 190] on span "Phone:" at bounding box center [26, 191] width 20 height 4
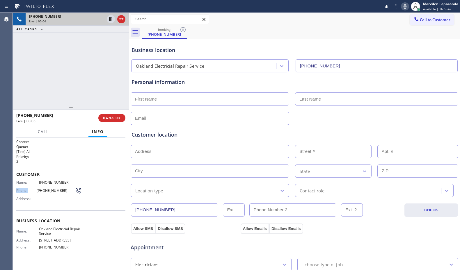
click at [20, 190] on span "Phone:" at bounding box center [26, 191] width 20 height 4
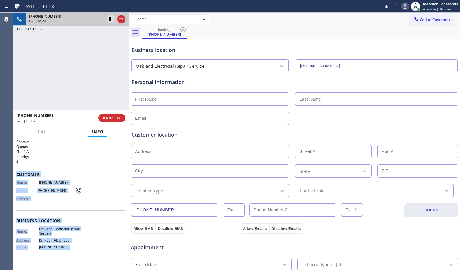
drag, startPoint x: 17, startPoint y: 173, endPoint x: 83, endPoint y: 255, distance: 105.5
click at [83, 255] on div "Context Queue: [Test] All Priority: 2 Customer Name: [PHONE_NUMBER] Phone: [PHO…" at bounding box center [70, 221] width 109 height 164
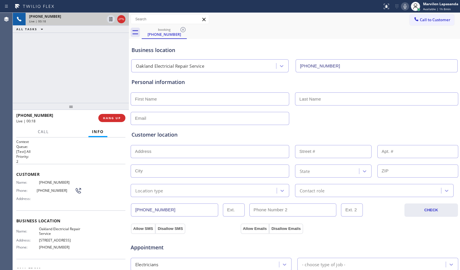
click at [98, 69] on div "[PHONE_NUMBER] Live | 00:18 ALL TASKS ALL TASKS ACTIVE TASKS TASKS IN WRAP UP" at bounding box center [71, 58] width 116 height 90
click at [98, 69] on div "[PHONE_NUMBER] Live | 00:19 ALL TASKS ALL TASKS ACTIVE TASKS TASKS IN WRAP UP" at bounding box center [71, 58] width 116 height 90
click at [98, 69] on div "[PHONE_NUMBER] Live | 00:23 ALL TASKS ALL TASKS ACTIVE TASKS TASKS IN WRAP UP" at bounding box center [71, 58] width 116 height 90
click at [98, 69] on div "[PHONE_NUMBER] Live | 00:27 ALL TASKS ALL TASKS ACTIVE TASKS TASKS IN WRAP UP" at bounding box center [71, 58] width 116 height 90
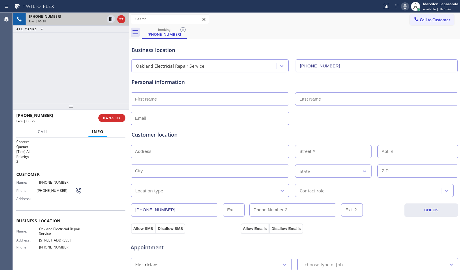
click at [98, 69] on div "[PHONE_NUMBER] Live | 00:28 ALL TASKS ALL TASKS ACTIVE TASKS TASKS IN WRAP UP" at bounding box center [71, 58] width 116 height 90
click at [23, 86] on div "[PHONE_NUMBER] Live | 00:31 ALL TASKS ALL TASKS ACTIVE TASKS TASKS IN WRAP UP" at bounding box center [71, 58] width 116 height 90
click at [106, 120] on span "HANG UP" at bounding box center [112, 118] width 18 height 4
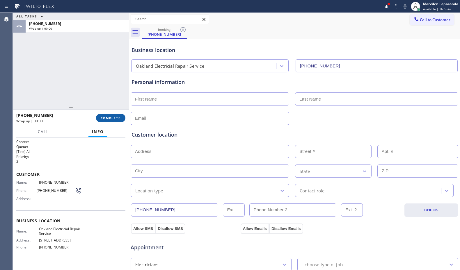
click at [106, 120] on span "COMPLETE" at bounding box center [111, 118] width 20 height 4
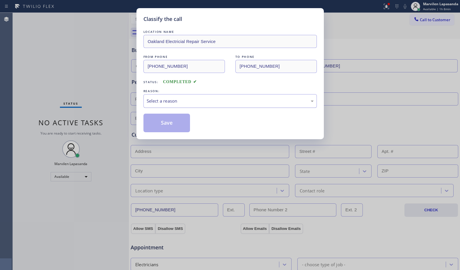
click at [168, 99] on div "Select a reason" at bounding box center [230, 101] width 167 height 7
click at [162, 122] on button "Save" at bounding box center [167, 123] width 47 height 19
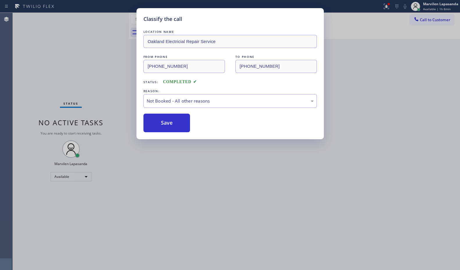
click at [162, 122] on button "Save" at bounding box center [167, 123] width 47 height 19
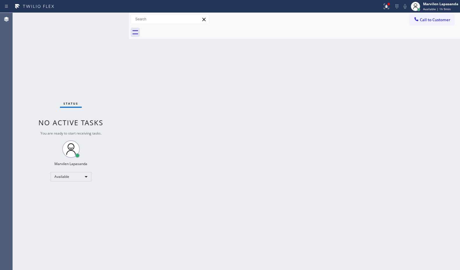
click at [246, 20] on div "Call to Customer Outbound call Location Quick Tune Service Your caller id phone…" at bounding box center [294, 19] width 331 height 10
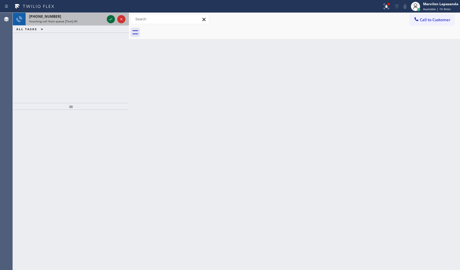
click at [112, 21] on icon at bounding box center [110, 19] width 7 height 7
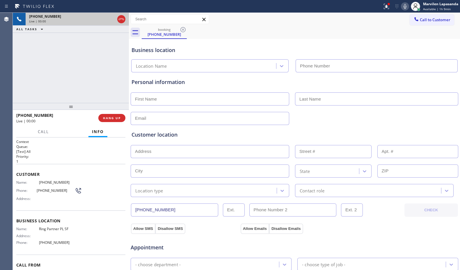
type input "[PHONE_NUMBER]"
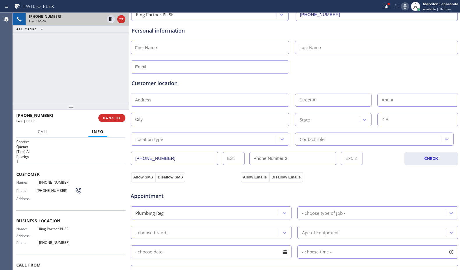
scroll to position [175, 0]
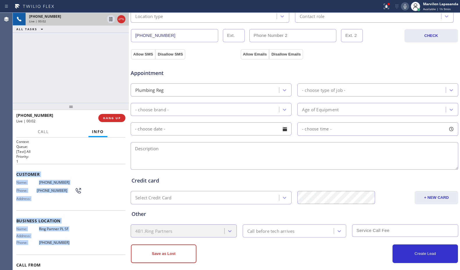
drag, startPoint x: 16, startPoint y: 173, endPoint x: 66, endPoint y: 244, distance: 86.7
click at [66, 244] on div "Context Queue: [Test] All Priority: 1 Customer Name: [PHONE_NUMBER] Phone: [PHO…" at bounding box center [70, 219] width 109 height 160
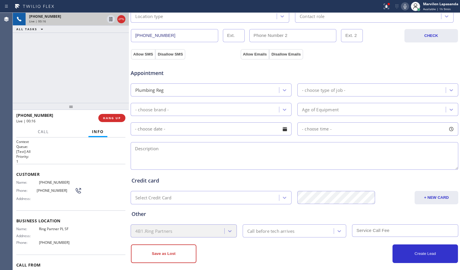
click at [88, 91] on div "[PHONE_NUMBER] Live | 00:16 ALL TASKS ALL TASKS ACTIVE TASKS TASKS IN WRAP UP" at bounding box center [71, 58] width 116 height 90
click at [88, 91] on div "[PHONE_NUMBER] Live | 00:17 ALL TASKS ALL TASKS ACTIVE TASKS TASKS IN WRAP UP" at bounding box center [71, 58] width 116 height 90
click at [114, 116] on span "HANG UP" at bounding box center [112, 118] width 18 height 4
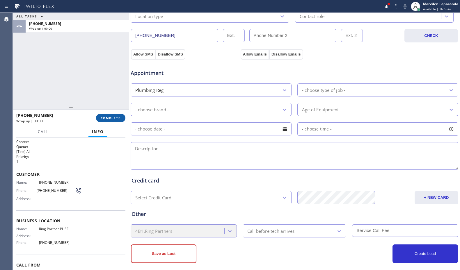
click at [114, 116] on span "COMPLETE" at bounding box center [111, 118] width 20 height 4
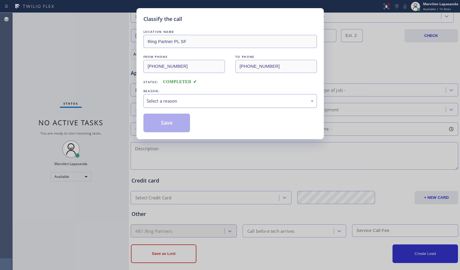
click at [158, 100] on div "Select a reason" at bounding box center [230, 101] width 167 height 7
click at [158, 120] on button "Save" at bounding box center [167, 123] width 47 height 19
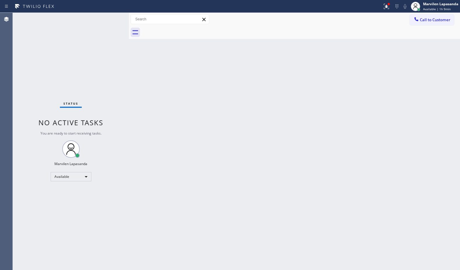
click at [235, 9] on div at bounding box center [191, 6] width 378 height 9
click at [109, 16] on div "Status No active tasks You are ready to start receiving tasks. Marvilen Lapasan…" at bounding box center [71, 142] width 116 height 258
click at [431, 4] on div "Marvilen Lapasanda" at bounding box center [440, 3] width 35 height 5
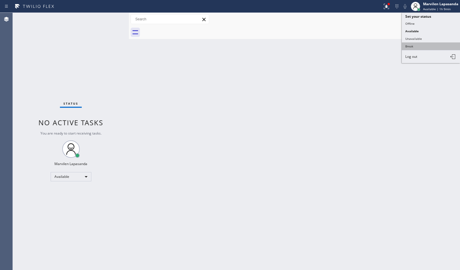
click at [421, 45] on button "Break" at bounding box center [431, 47] width 58 height 8
